Goal: Information Seeking & Learning: Learn about a topic

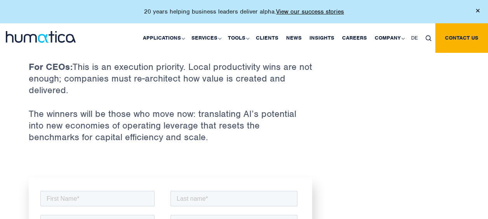
scroll to position [2176, 0]
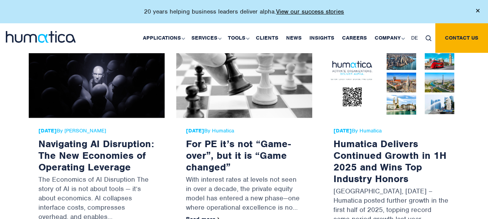
scroll to position [786, 0]
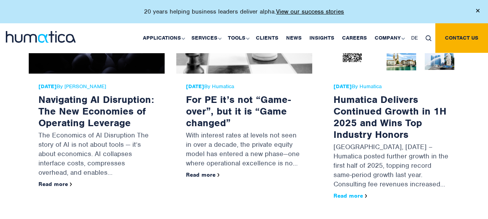
click at [351, 192] on link "Read more" at bounding box center [350, 195] width 34 height 7
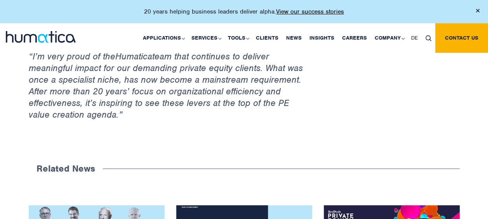
scroll to position [760, 0]
